Goal: Information Seeking & Learning: Learn about a topic

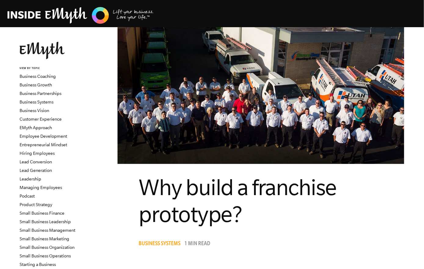
scroll to position [1, 0]
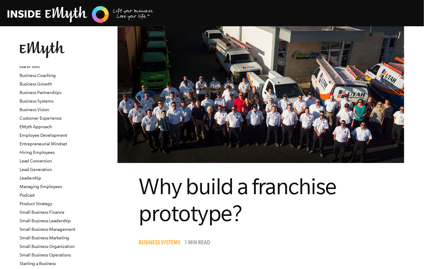
click at [147, 188] on span "Why build a franchise prototype?" at bounding box center [238, 200] width 198 height 52
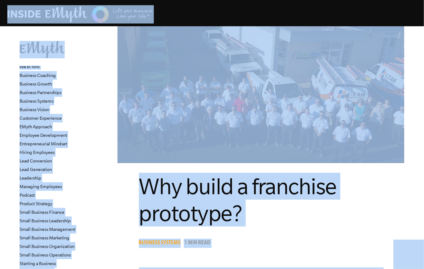
click at [259, 191] on span "Why build a franchise prototype?" at bounding box center [238, 200] width 198 height 52
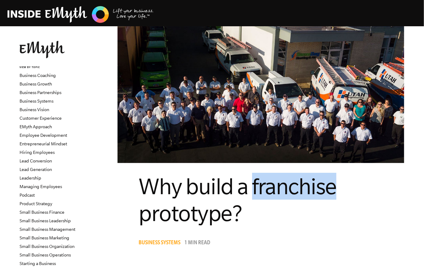
click at [259, 191] on span "Why build a franchise prototype?" at bounding box center [238, 200] width 198 height 52
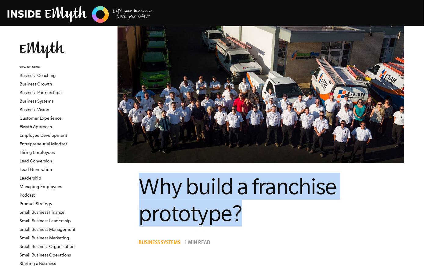
click at [259, 191] on span "Why build a franchise prototype?" at bounding box center [238, 200] width 198 height 52
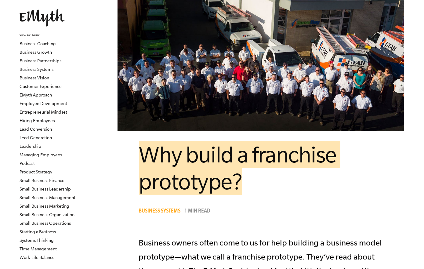
scroll to position [0, 0]
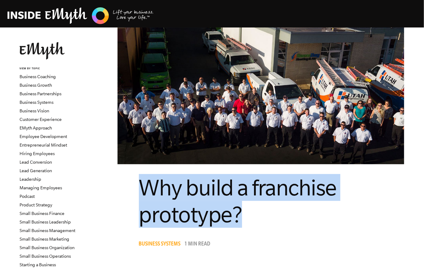
click at [211, 201] on h1 "Why build a franchise prototype?" at bounding box center [261, 201] width 244 height 54
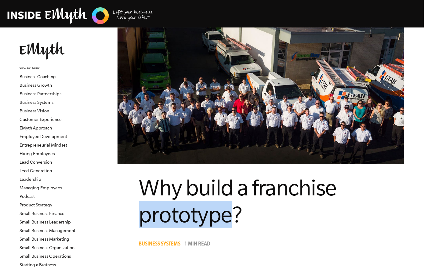
click at [211, 201] on h1 "Why build a franchise prototype?" at bounding box center [261, 201] width 244 height 54
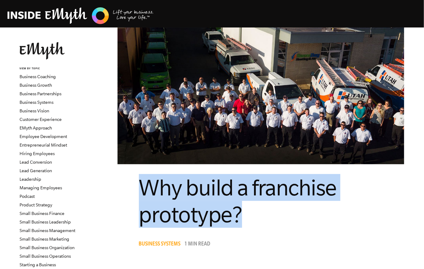
click at [211, 201] on h1 "Why build a franchise prototype?" at bounding box center [261, 201] width 244 height 54
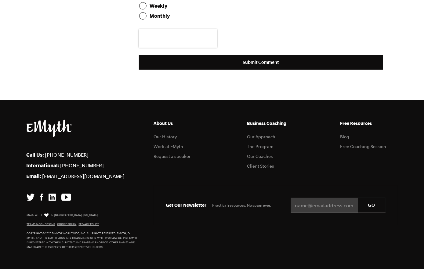
scroll to position [24, 0]
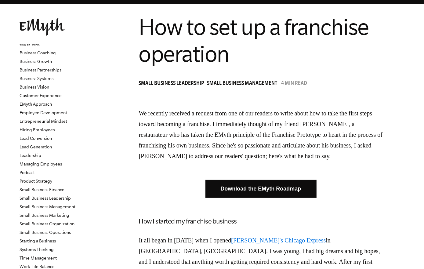
drag, startPoint x: 302, startPoint y: 134, endPoint x: 292, endPoint y: 135, distance: 10.4
click at [302, 134] on p "We recently received a request from one of our readers to write about how to ta…" at bounding box center [261, 134] width 244 height 53
drag, startPoint x: 287, startPoint y: 134, endPoint x: 333, endPoint y: 130, distance: 46.0
click at [340, 135] on p "We recently received a request from one of our readers to write about how to ta…" at bounding box center [261, 134] width 244 height 53
copy p "Franchise Prototype"
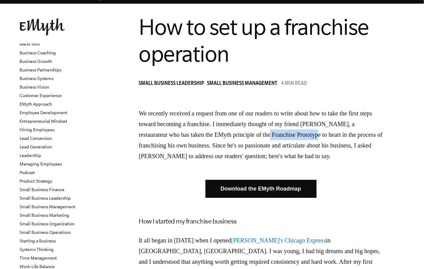
scroll to position [0, 0]
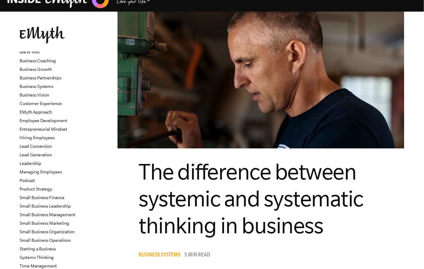
scroll to position [17, 0]
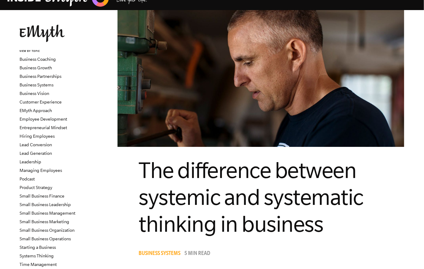
click at [260, 193] on span "The difference between systemic and systematic thinking in business" at bounding box center [251, 197] width 225 height 79
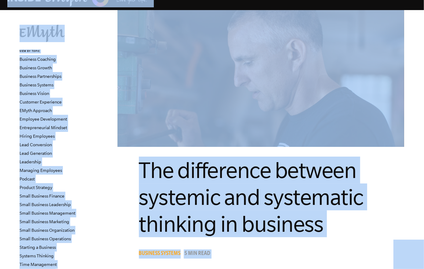
copy body "Topics: Finding Customers Business Systems Managing Employees Leadership Managi…"
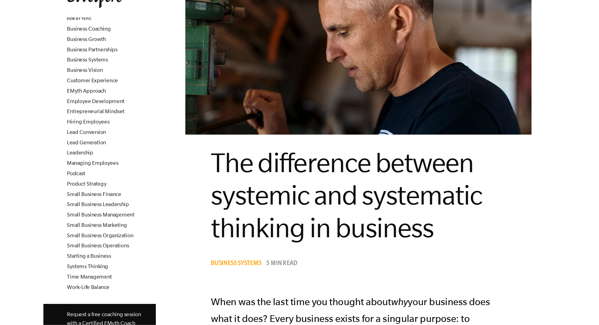
scroll to position [59, 0]
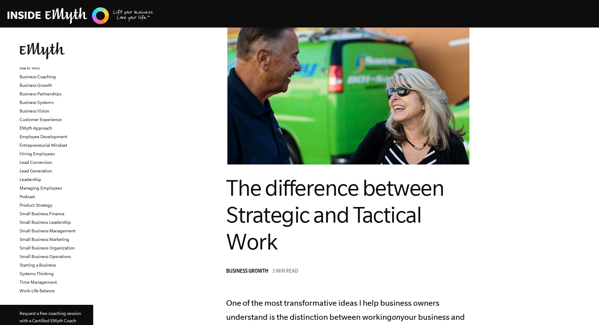
click at [328, 214] on span "The difference between Strategic and Tactical Work" at bounding box center [335, 214] width 218 height 79
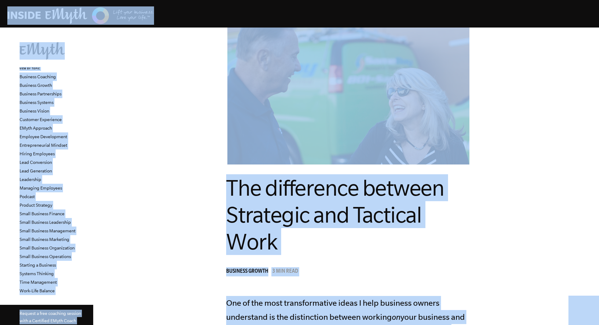
copy body "Topics: Finding Customers Business Systems Managing Employees Leadership Managi…"
click at [321, 189] on span "The difference between Strategic and Tactical Work" at bounding box center [335, 214] width 218 height 79
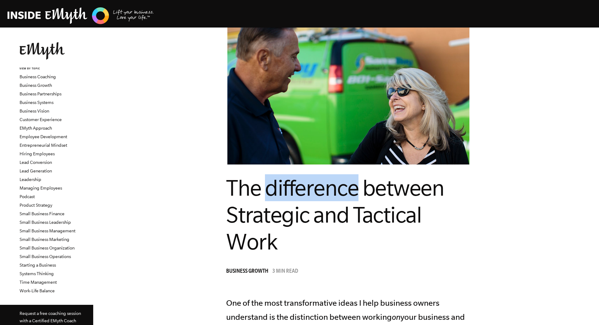
click at [321, 189] on span "The difference between Strategic and Tactical Work" at bounding box center [335, 214] width 218 height 79
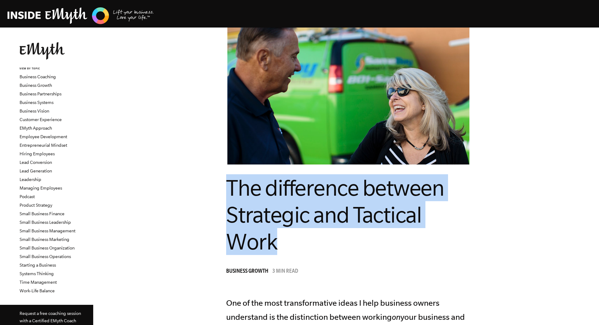
click at [321, 189] on span "The difference between Strategic and Tactical Work" at bounding box center [335, 214] width 218 height 79
copy header "The difference between Strategic and Tactical Work"
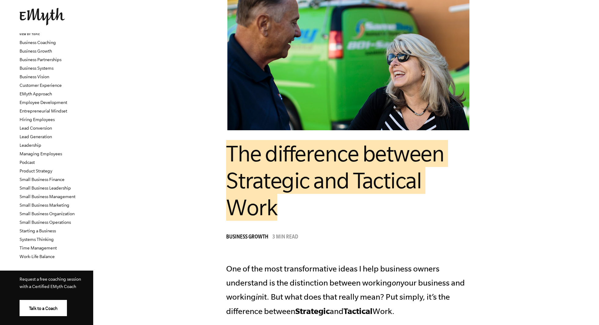
scroll to position [35, 0]
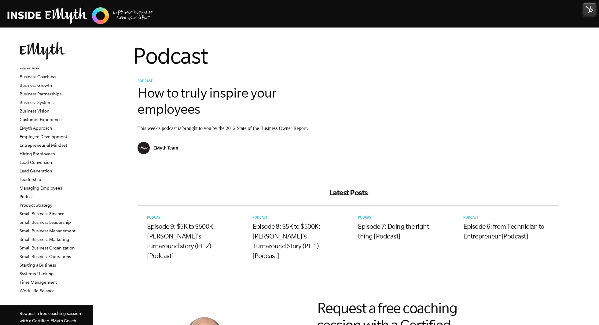
click at [586, 14] on img at bounding box center [589, 9] width 13 height 13
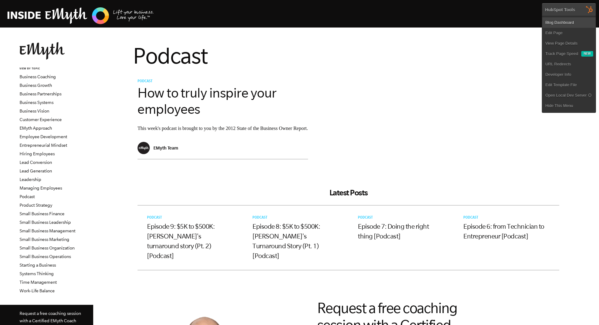
click at [570, 20] on link "Blog Dashboard" at bounding box center [568, 22] width 53 height 10
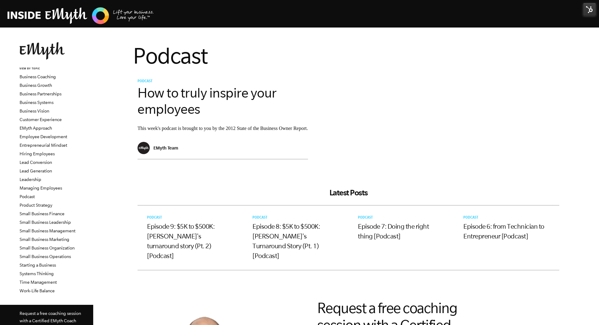
click at [589, 12] on img at bounding box center [589, 9] width 13 height 13
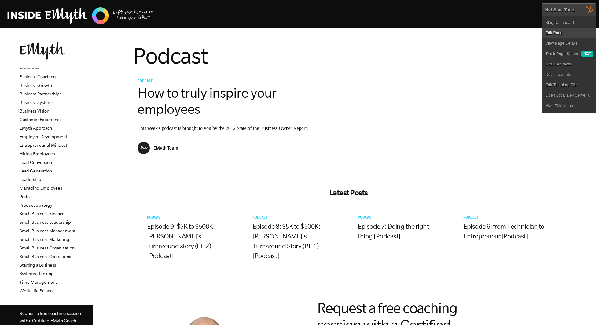
click at [572, 32] on link "Edit Page" at bounding box center [568, 33] width 53 height 10
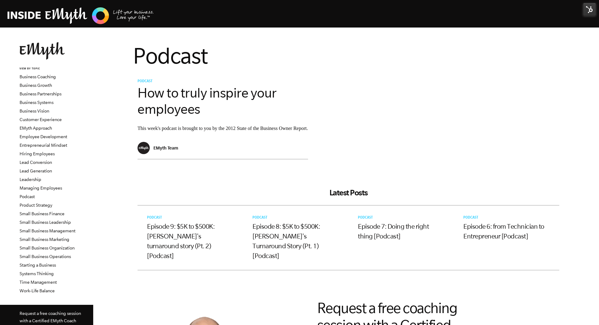
click at [236, 131] on p "This week's podcast is brought to you by the 2012 State of the Business Owner R…" at bounding box center [222, 128] width 170 height 7
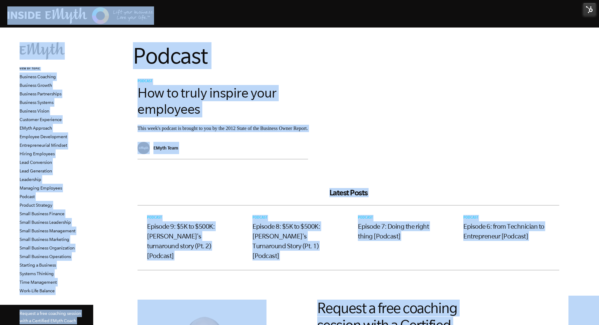
click at [196, 48] on h1 "Podcast" at bounding box center [348, 55] width 431 height 27
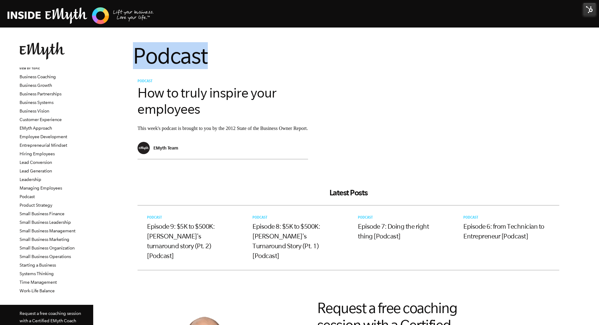
click at [196, 48] on h1 "Podcast" at bounding box center [348, 55] width 431 height 27
copy section "Podcast"
